Goal: Transaction & Acquisition: Purchase product/service

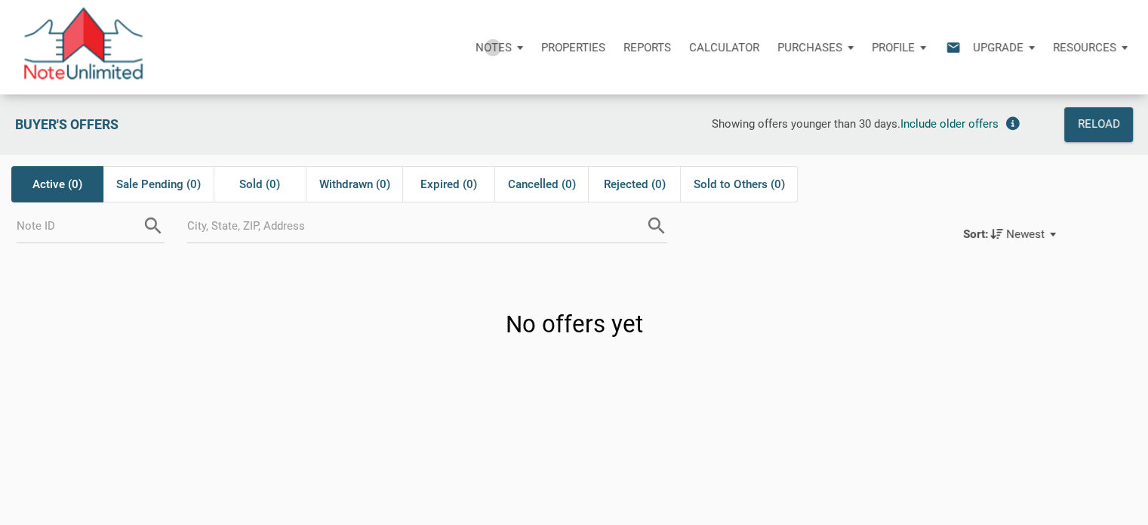
click at [493, 47] on p "Notes" at bounding box center [494, 48] width 36 height 14
click at [408, 48] on p "Notes" at bounding box center [407, 48] width 36 height 14
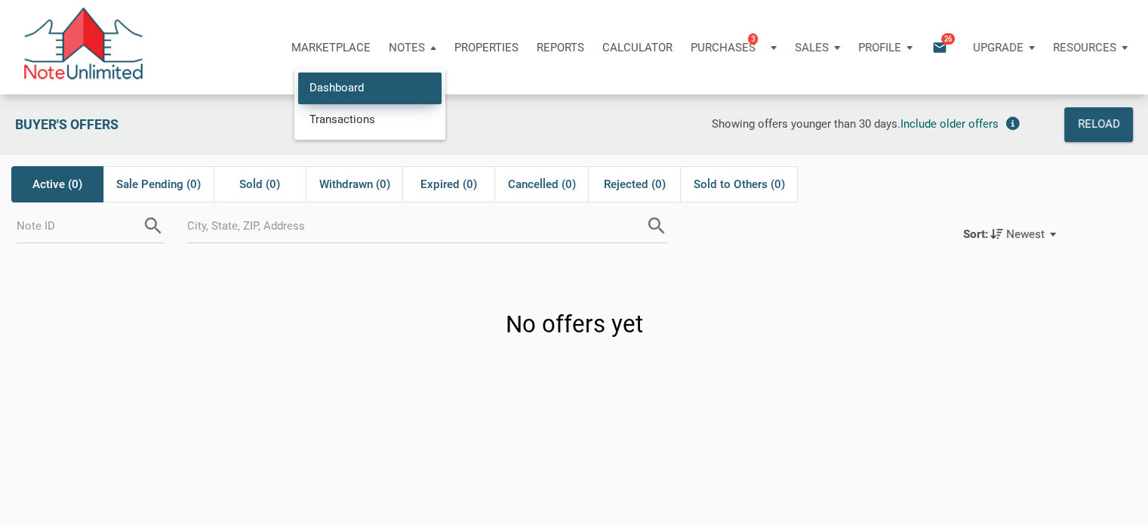
click at [348, 87] on link "Dashboard" at bounding box center [369, 87] width 143 height 31
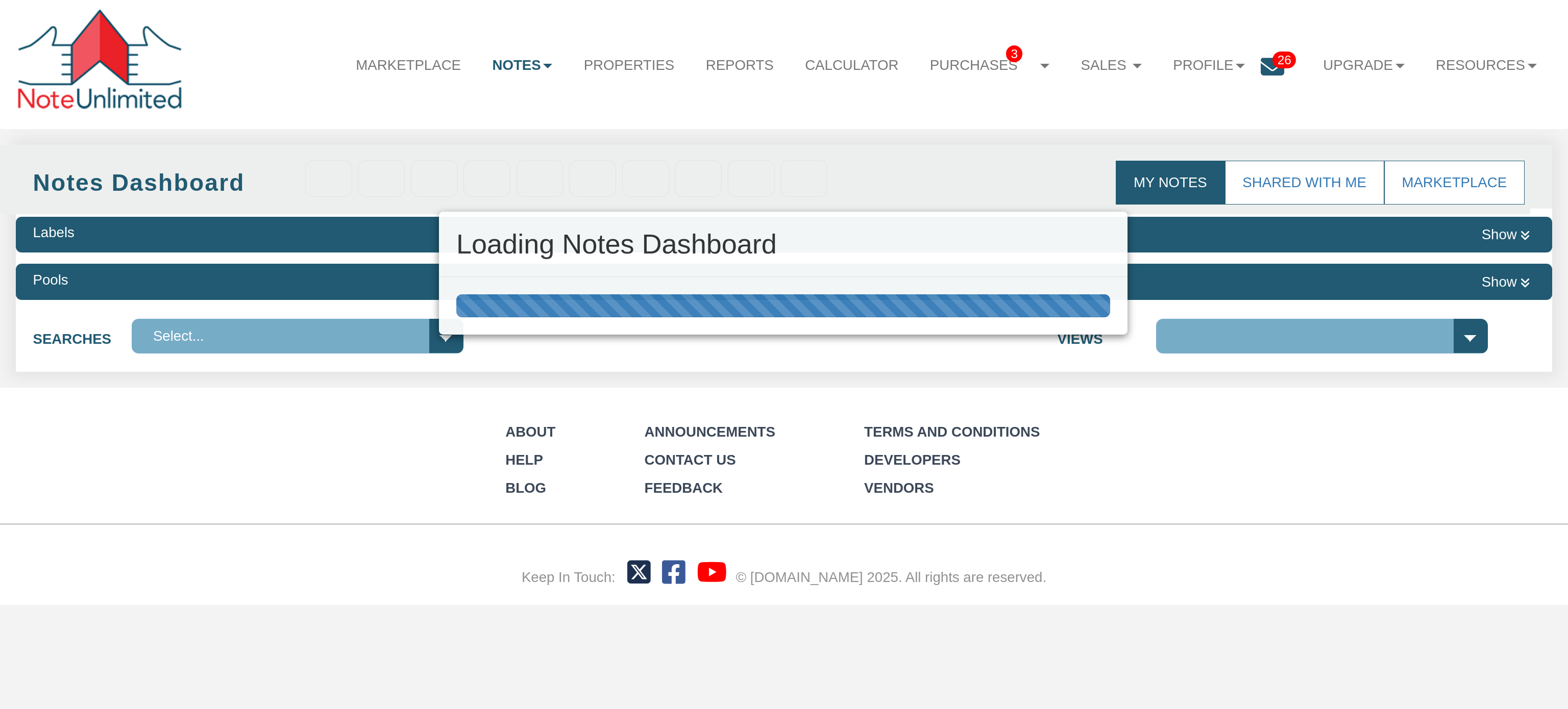
select select "3"
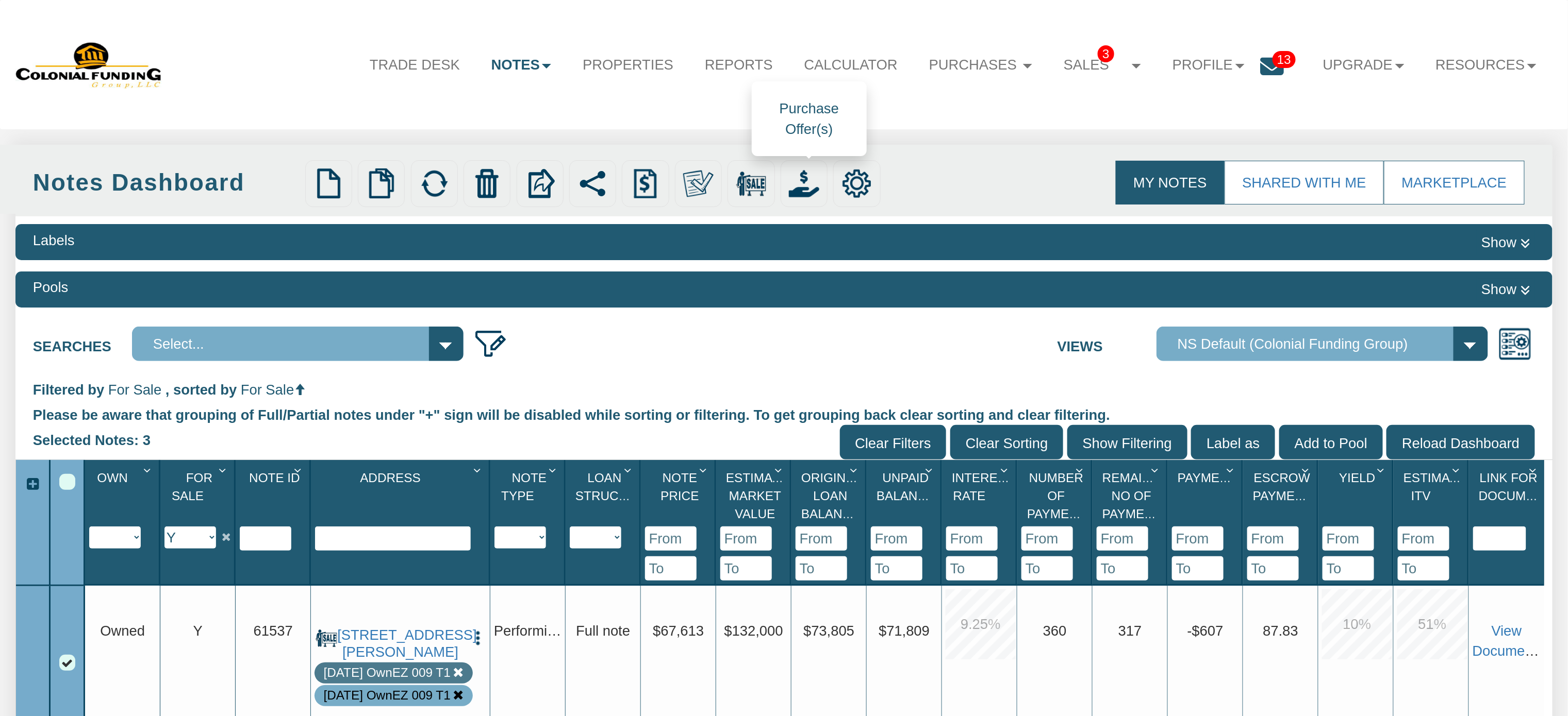
click at [796, 184] on img at bounding box center [804, 184] width 31 height 31
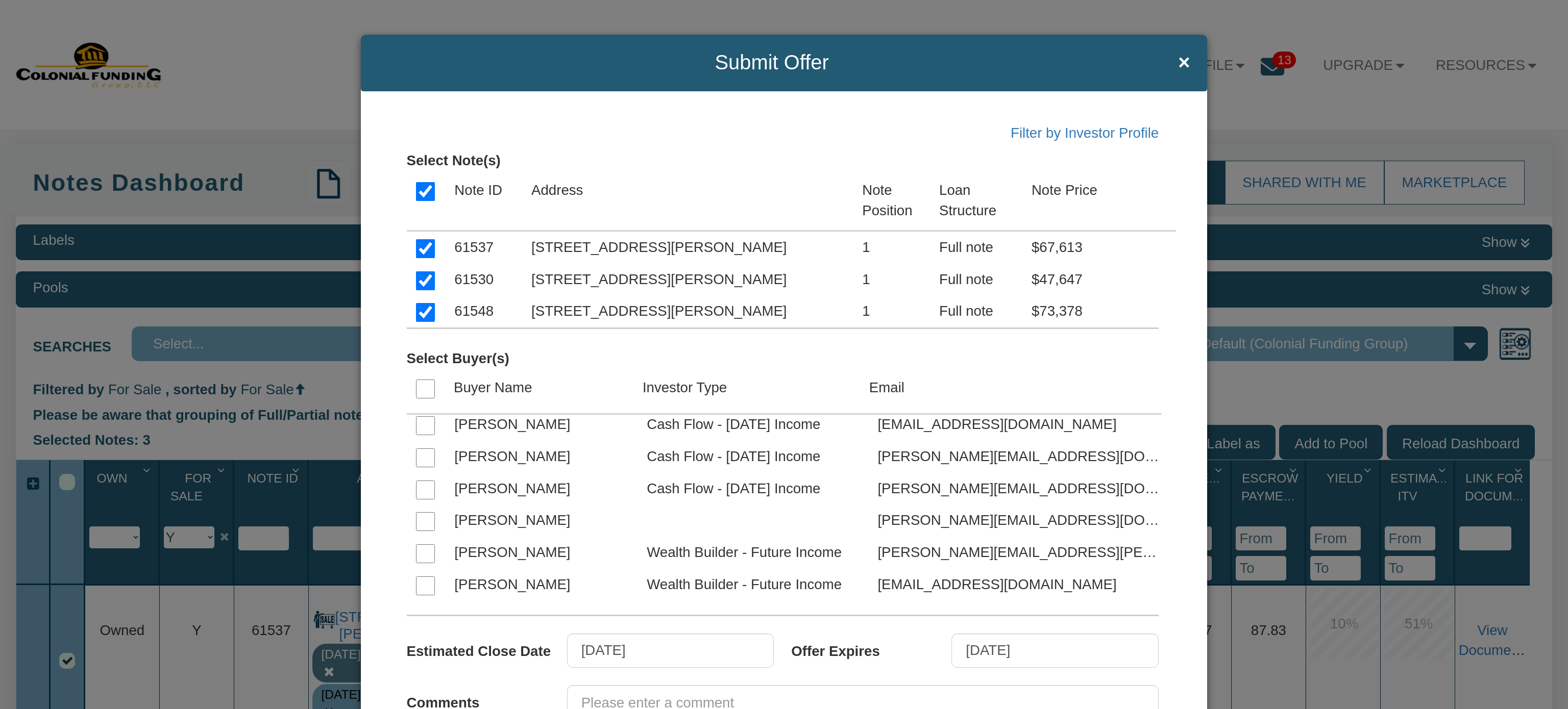
scroll to position [2499, 0]
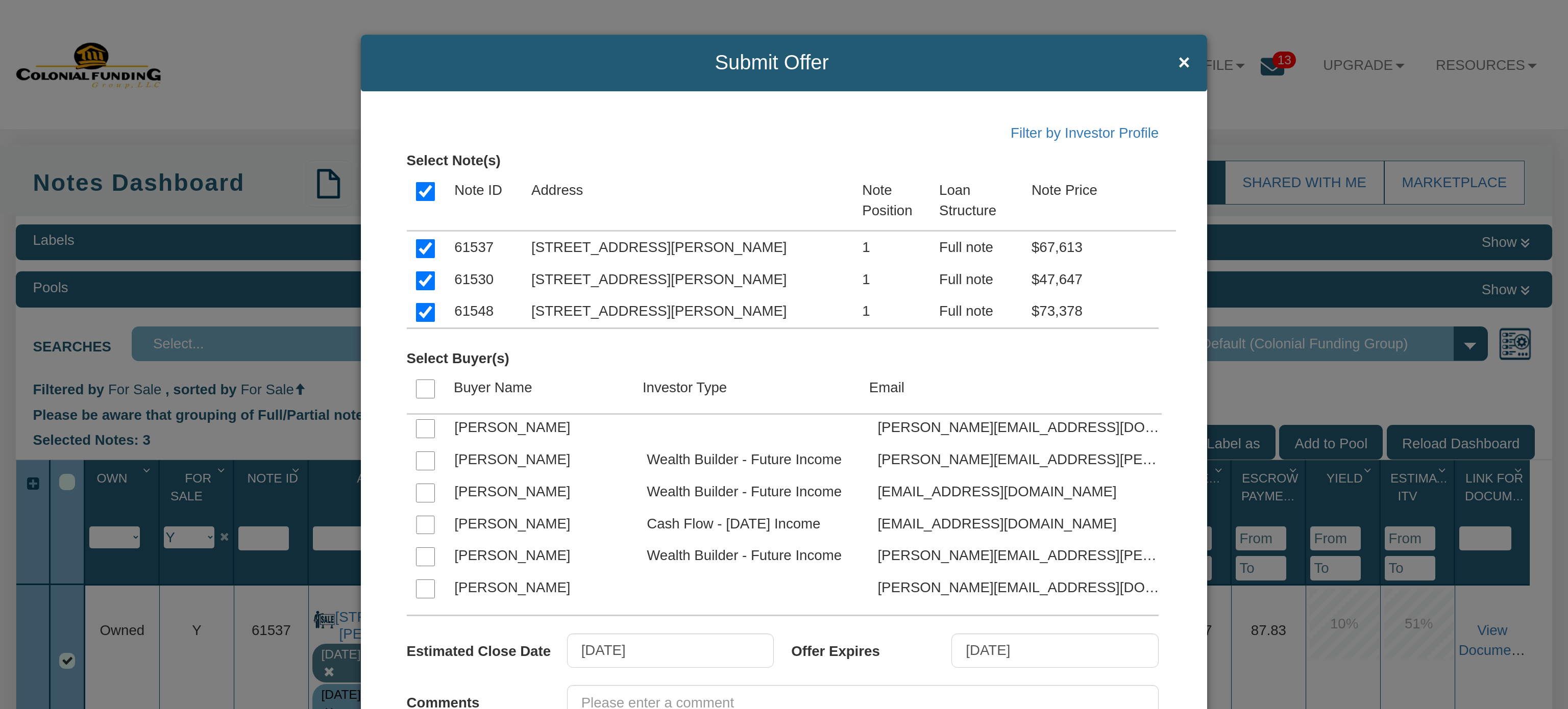
click at [420, 496] on input "checkbox" at bounding box center [425, 493] width 19 height 19
checkbox input "true"
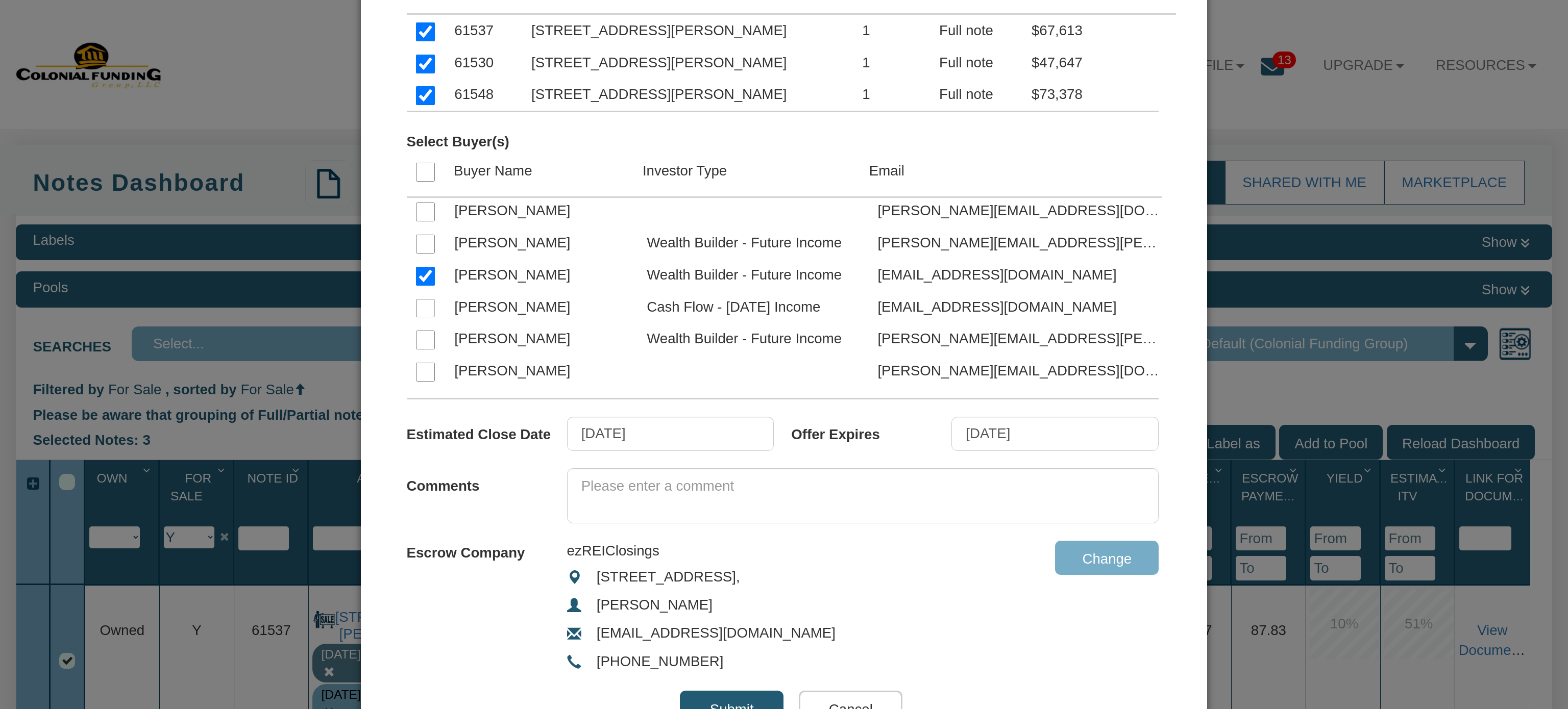
scroll to position [218, 0]
click at [716, 479] on textarea at bounding box center [863, 495] width 592 height 55
type textarea ";"
type textarea "J"
type textarea "Please click ACCEPT to purchase a note."
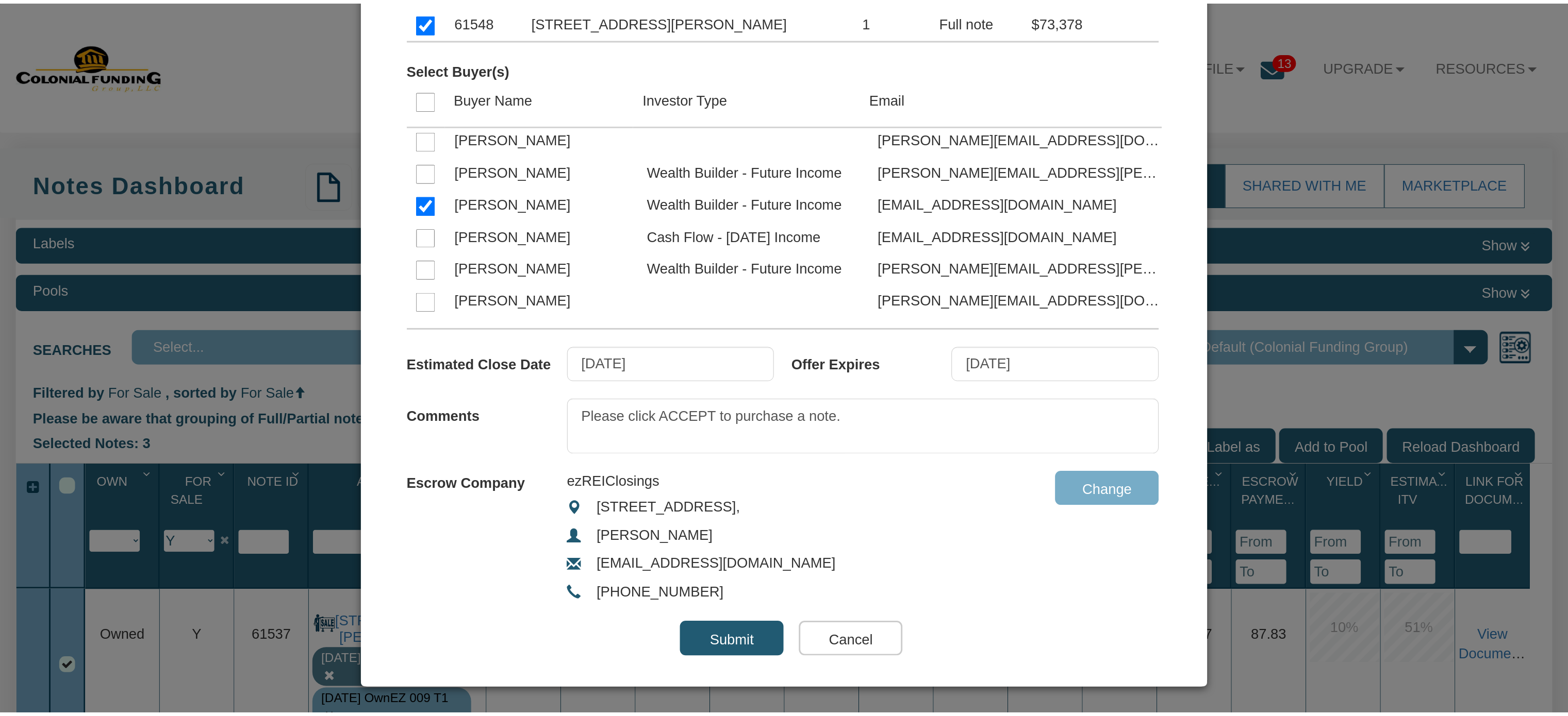
scroll to position [299, 0]
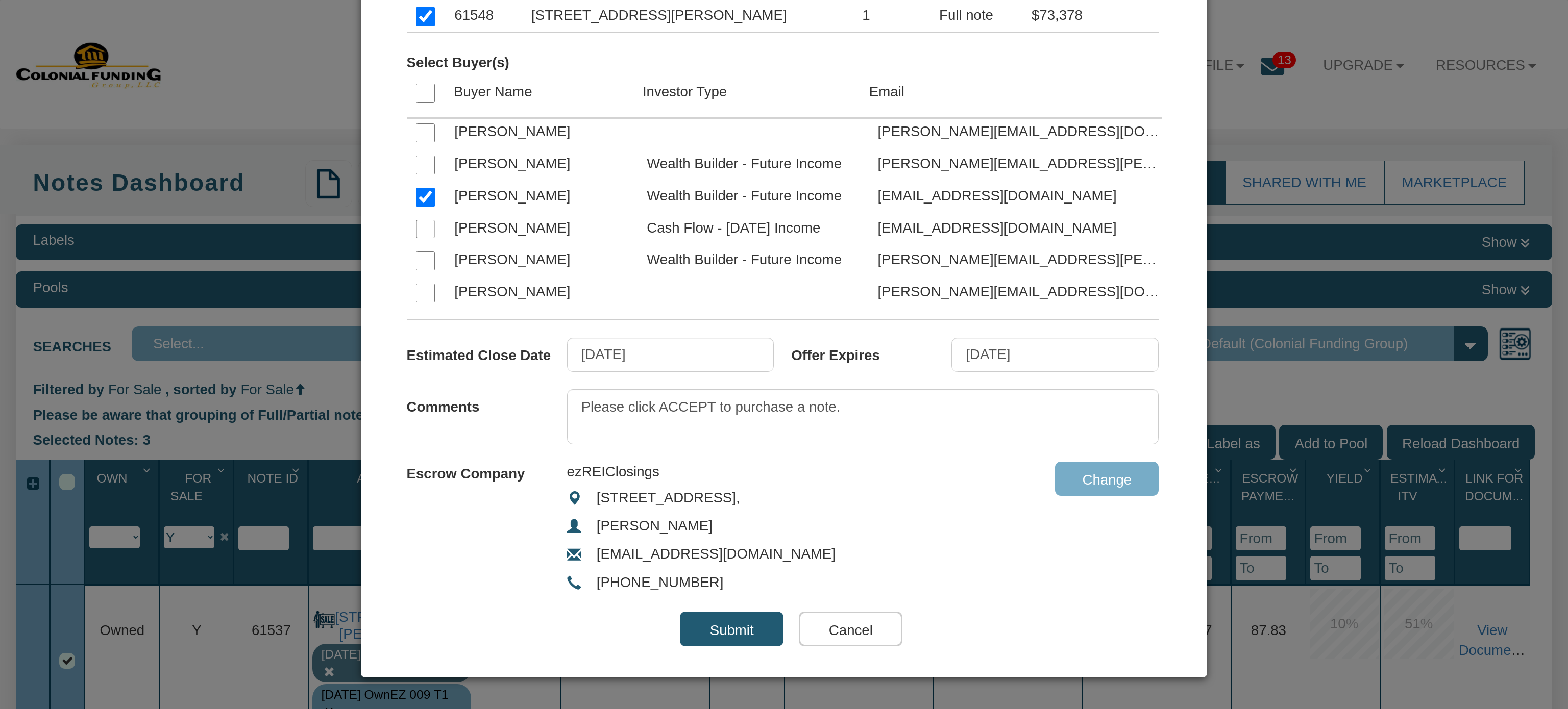
click at [715, 625] on input "Submit" at bounding box center [732, 629] width 103 height 34
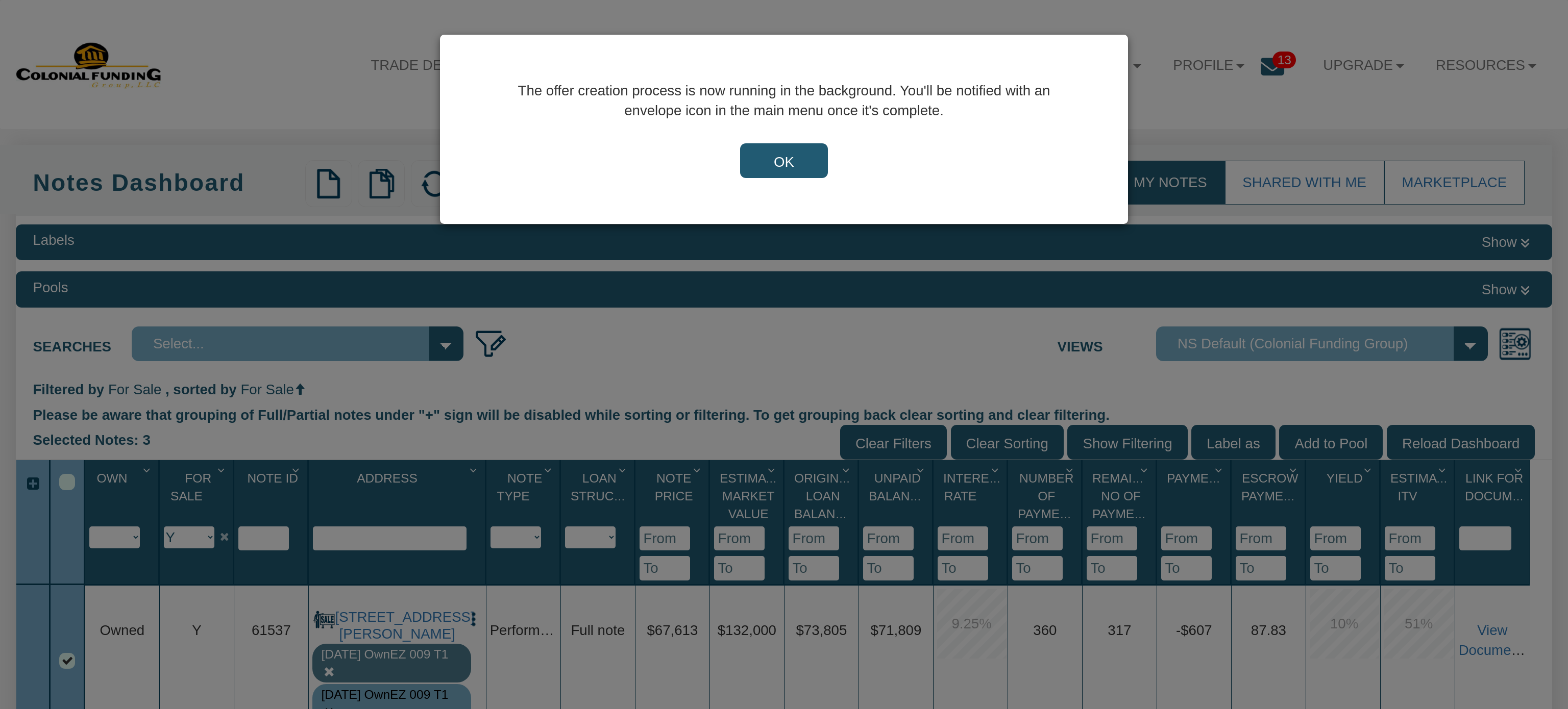
click at [782, 171] on input "OK" at bounding box center [784, 160] width 88 height 34
